Goal: Information Seeking & Learning: Learn about a topic

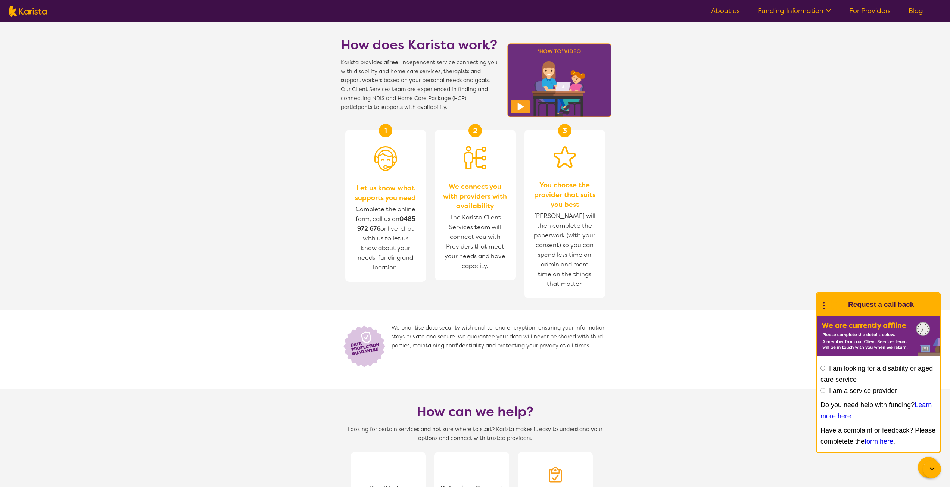
scroll to position [187, 0]
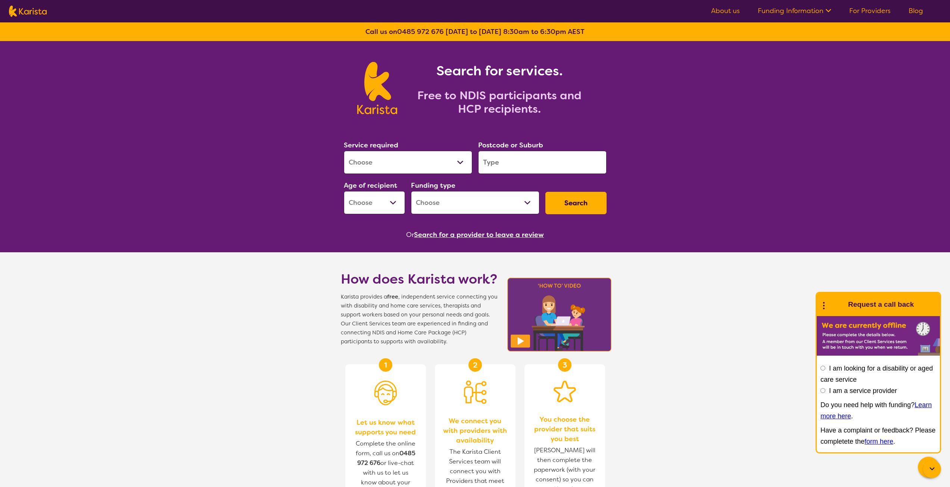
click at [458, 159] on select "Allied Health Assistant Assessment (ADHD or Autism) Behaviour support Counselli…" at bounding box center [408, 162] width 128 height 23
drag, startPoint x: 461, startPoint y: 161, endPoint x: 520, endPoint y: 260, distance: 115.3
click at [461, 161] on select "Allied Health Assistant Assessment (ADHD or Autism) Behaviour support Counselli…" at bounding box center [408, 162] width 128 height 23
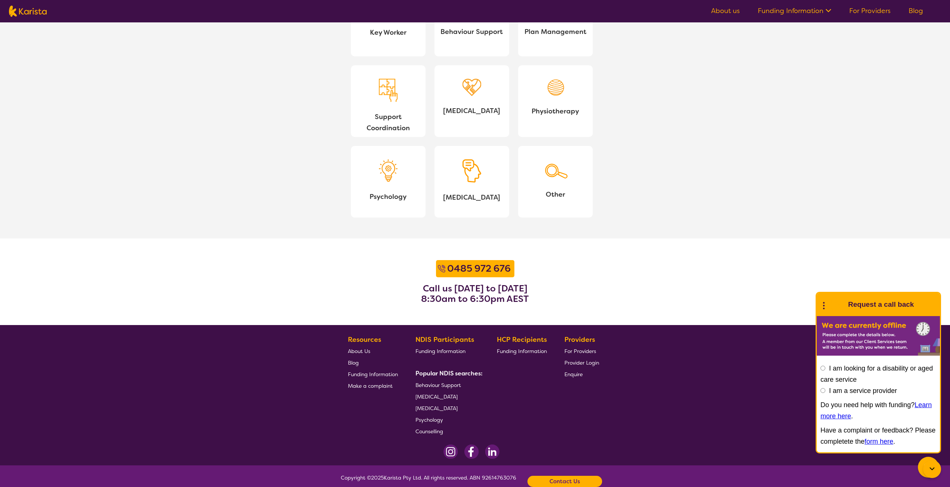
scroll to position [764, 0]
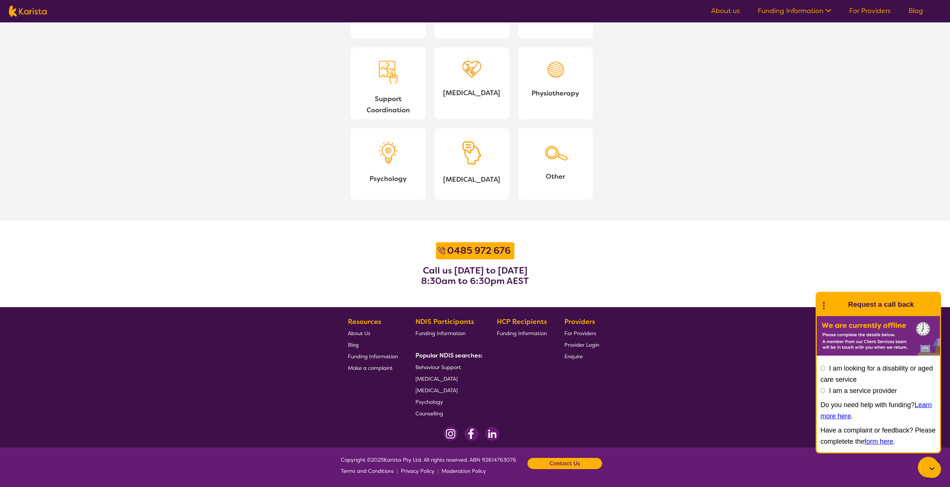
click at [356, 333] on span "About Us" at bounding box center [359, 333] width 22 height 7
